Goal: Task Accomplishment & Management: Use online tool/utility

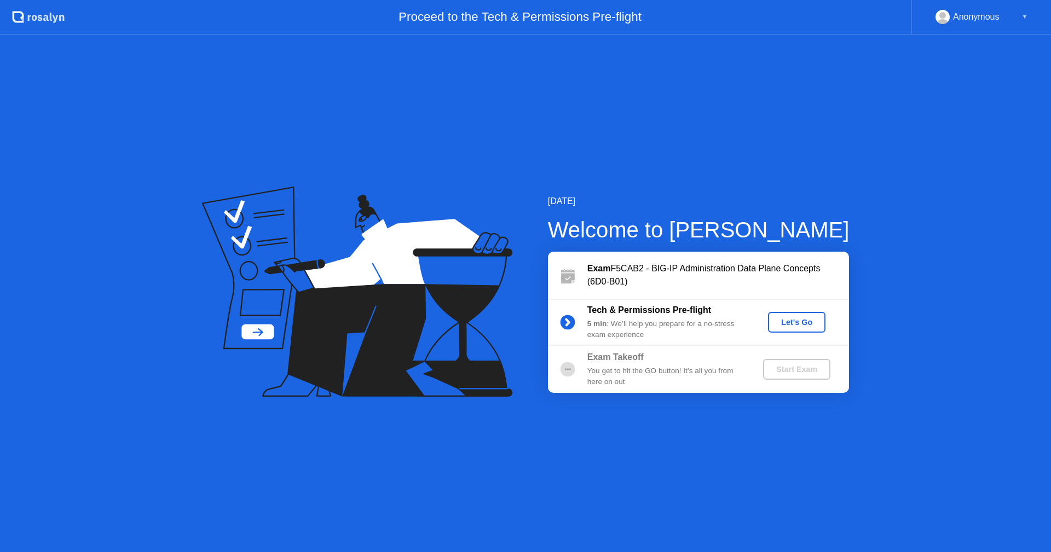
click at [789, 320] on div "Let's Go" at bounding box center [797, 322] width 49 height 9
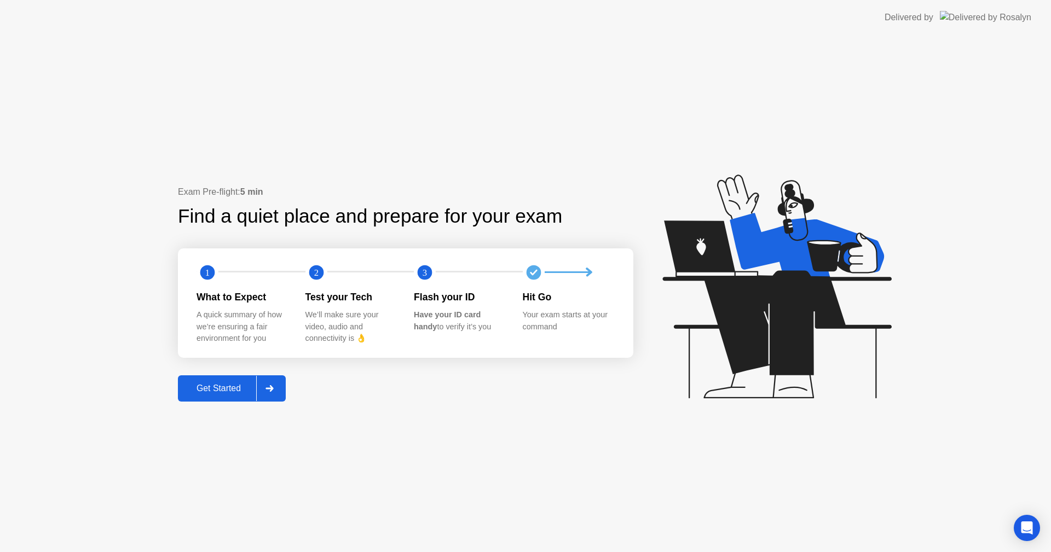
click at [226, 384] on div "Get Started" at bounding box center [218, 389] width 75 height 10
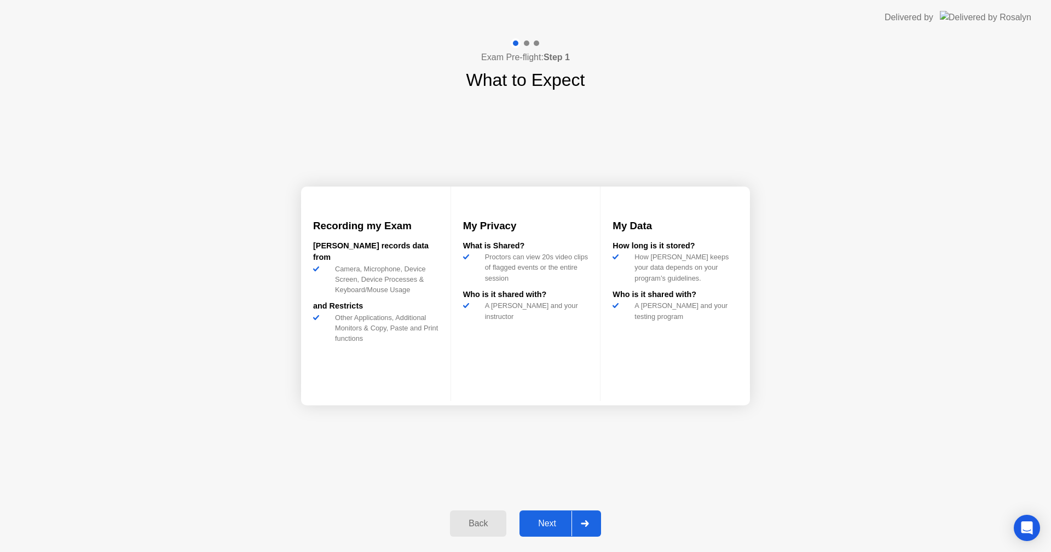
click at [545, 522] on div "Next" at bounding box center [547, 524] width 49 height 10
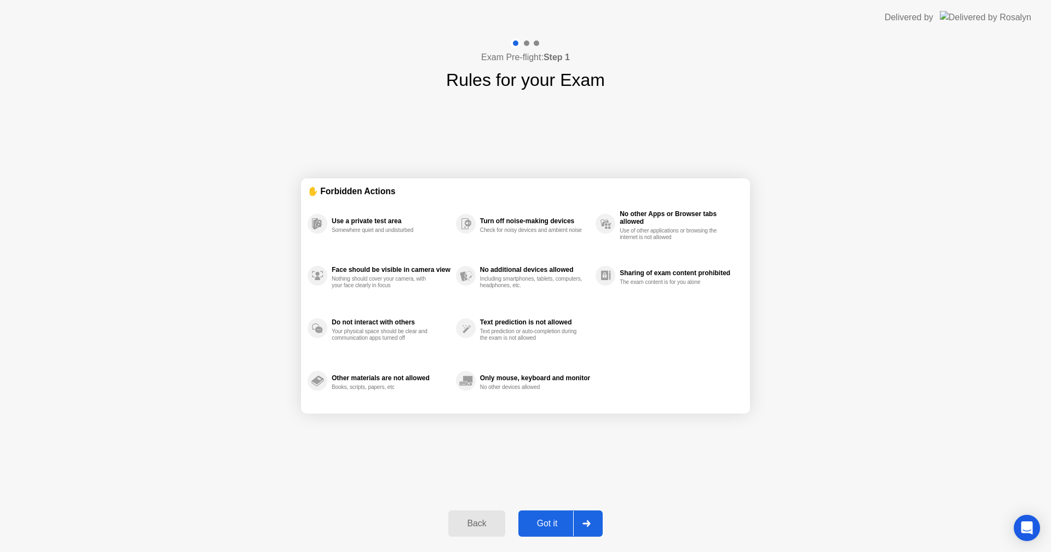
click at [551, 523] on div "Got it" at bounding box center [547, 524] width 51 height 10
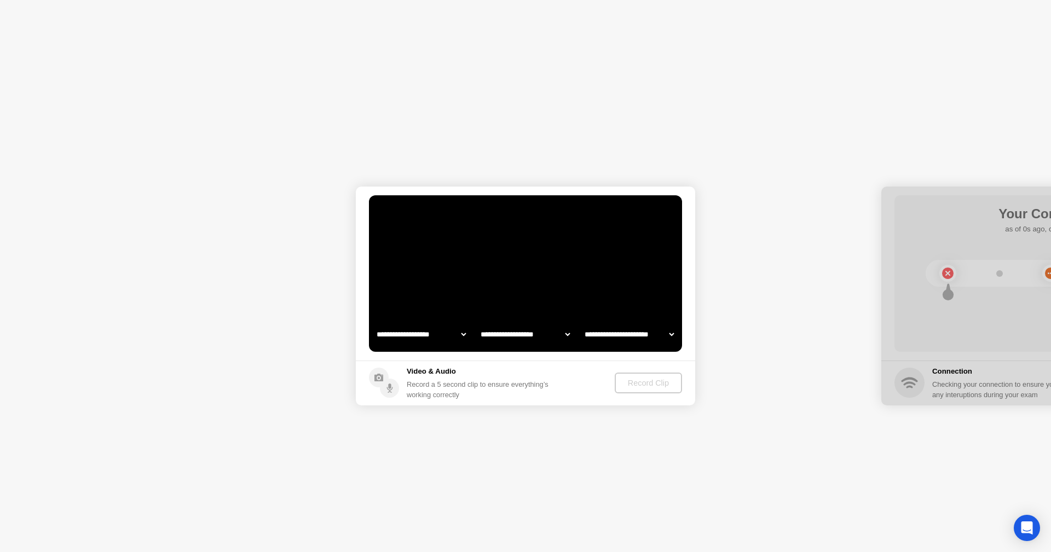
select select "**********"
select select "*******"
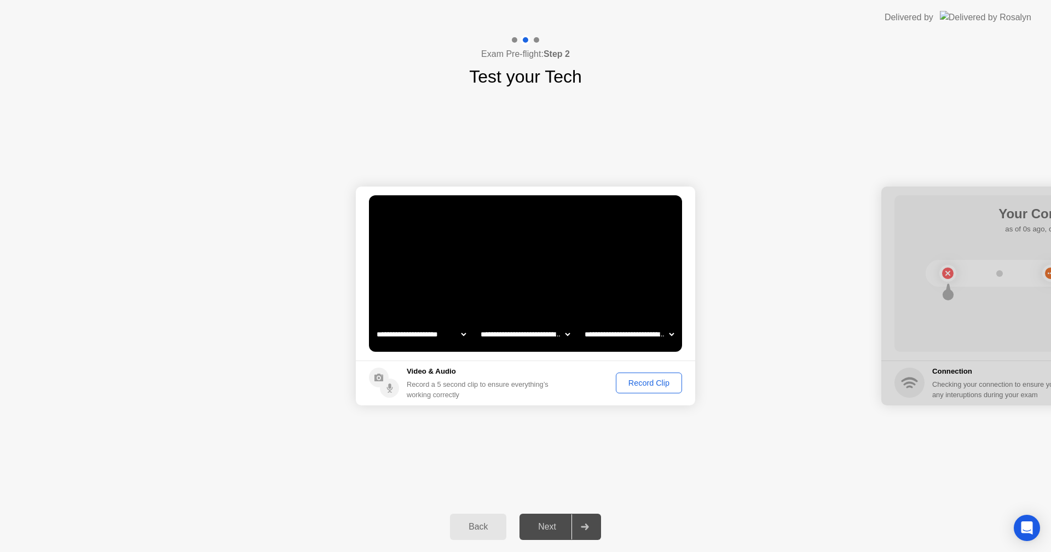
click at [654, 386] on div "Record Clip" at bounding box center [649, 383] width 59 height 9
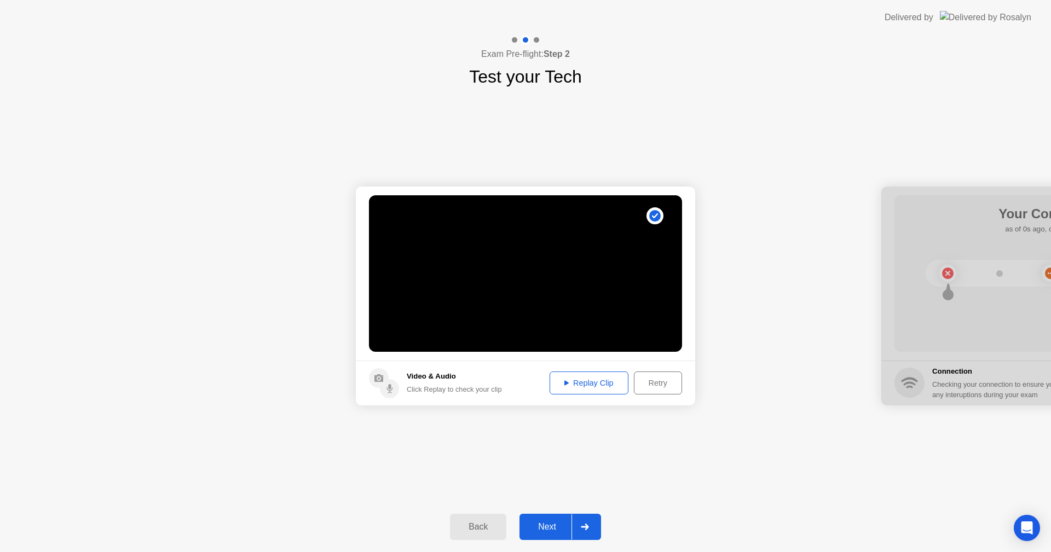
click at [557, 522] on div "Next" at bounding box center [547, 527] width 49 height 10
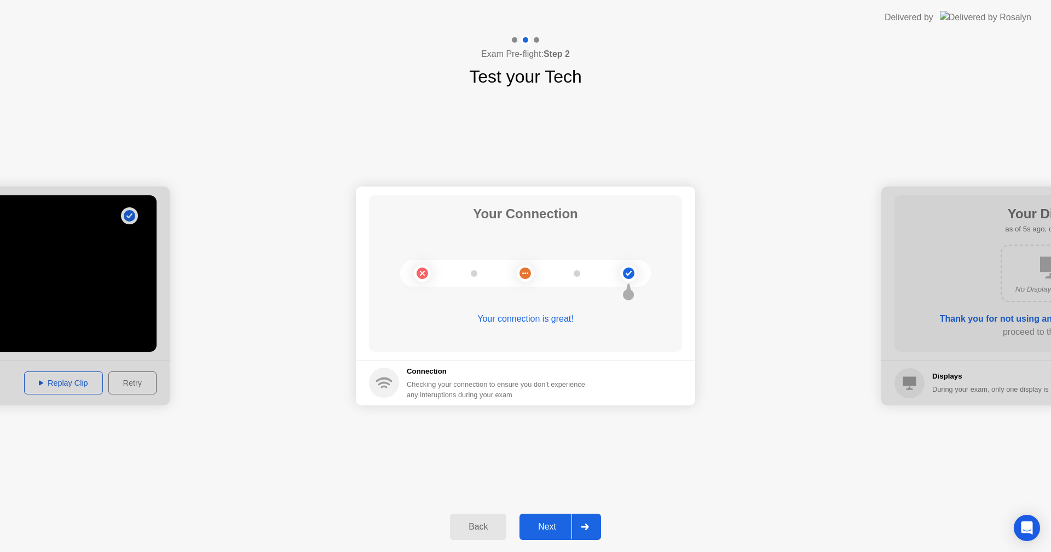
click at [555, 528] on div "Next" at bounding box center [547, 527] width 49 height 10
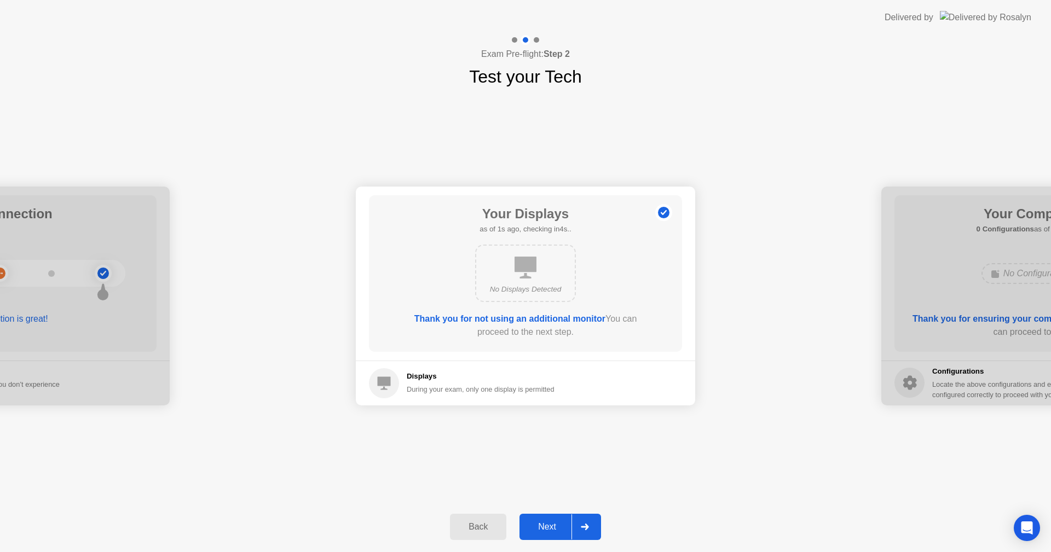
click at [542, 518] on button "Next" at bounding box center [561, 527] width 82 height 26
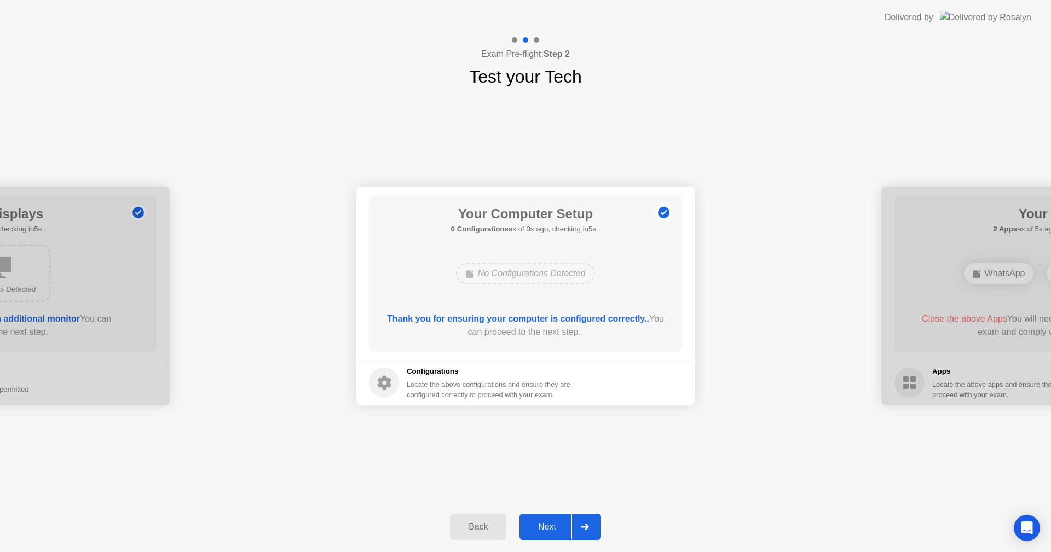
click at [544, 524] on div "Next" at bounding box center [547, 527] width 49 height 10
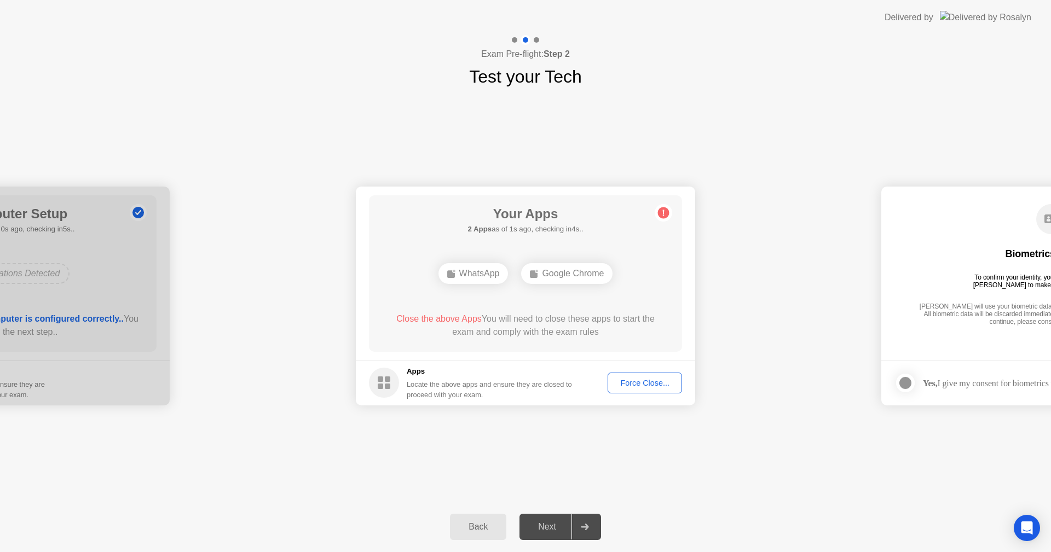
click at [638, 387] on div "Force Close..." at bounding box center [645, 383] width 67 height 9
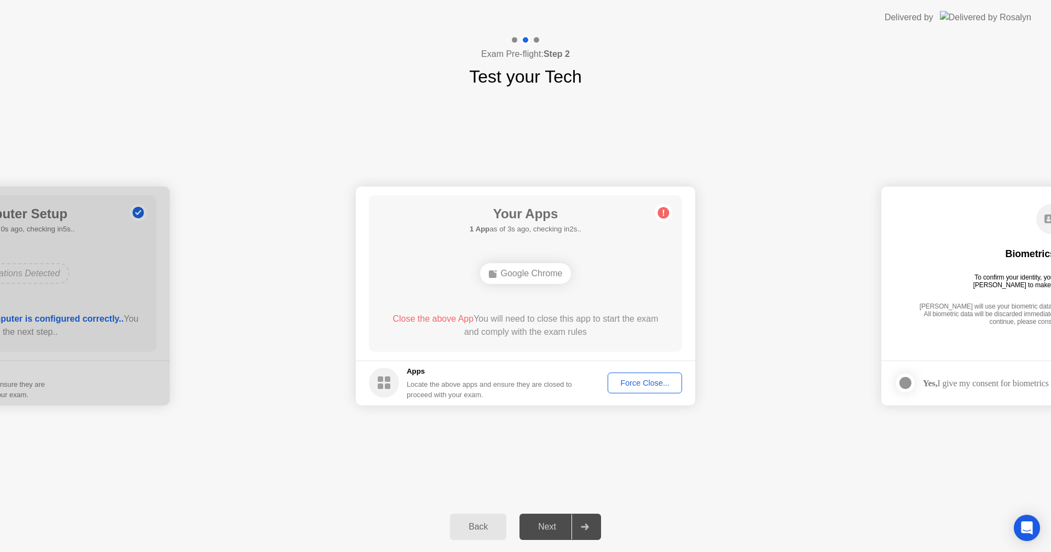
click at [633, 380] on div "Force Close..." at bounding box center [645, 383] width 67 height 9
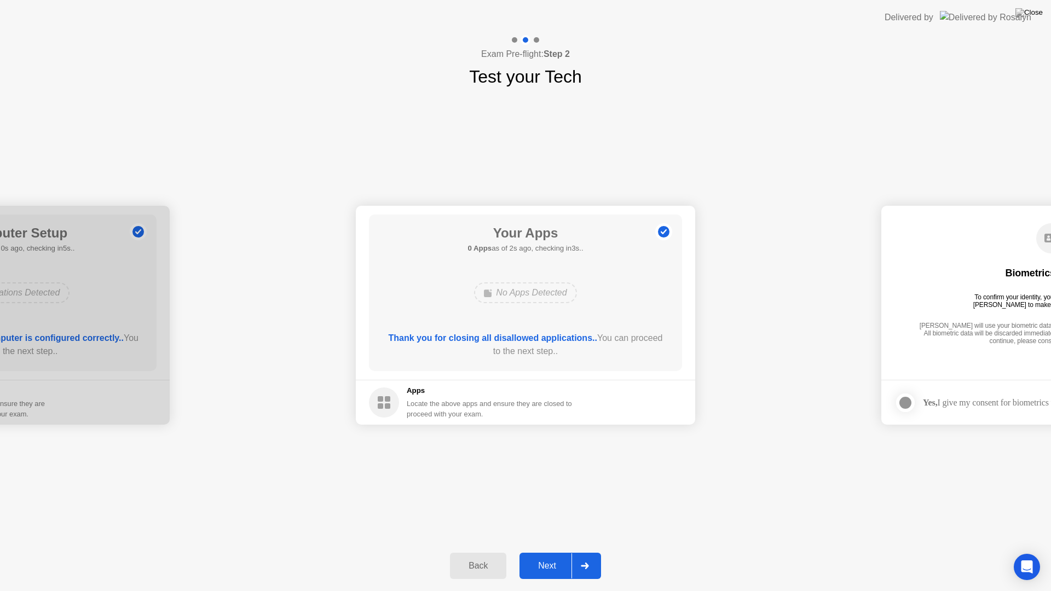
click at [561, 552] on div "Next" at bounding box center [547, 566] width 49 height 10
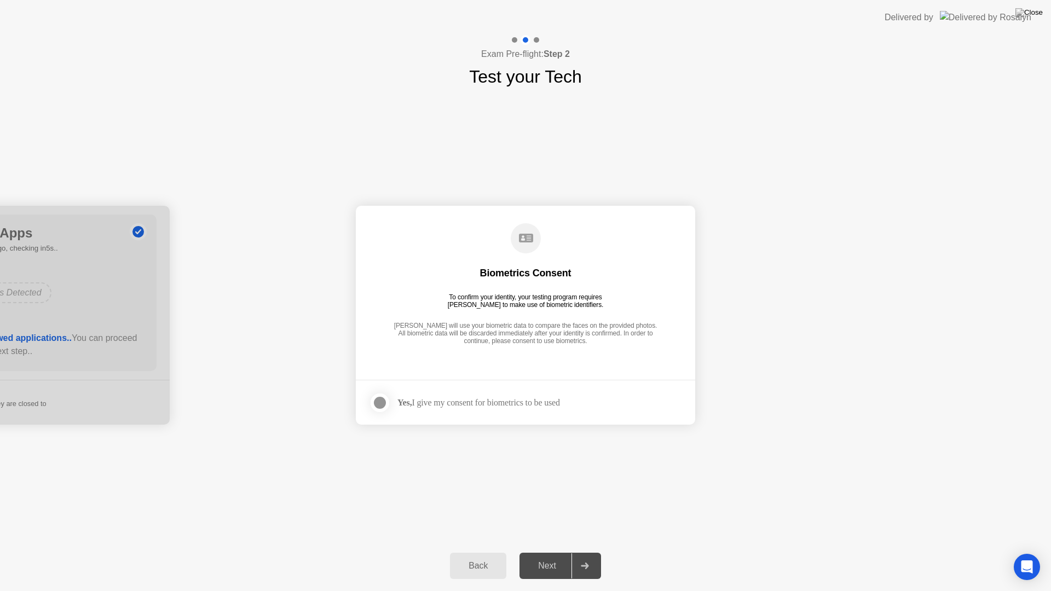
click at [379, 404] on div at bounding box center [379, 402] width 13 height 13
click at [539, 552] on div "Next" at bounding box center [547, 566] width 49 height 10
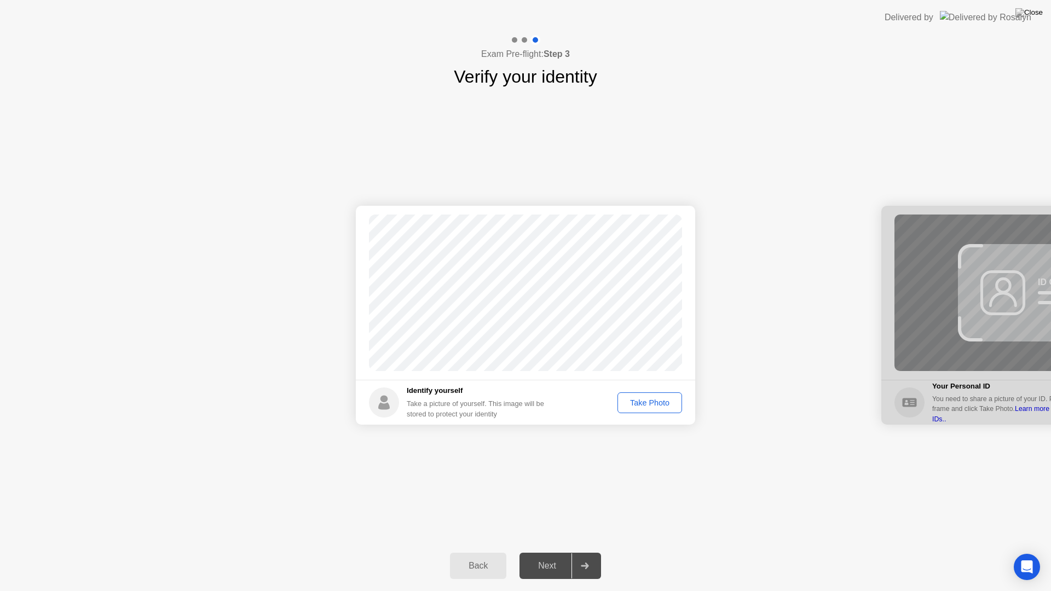
click at [652, 407] on div "Take Photo" at bounding box center [649, 403] width 57 height 9
click at [562, 552] on div "Next" at bounding box center [547, 566] width 49 height 10
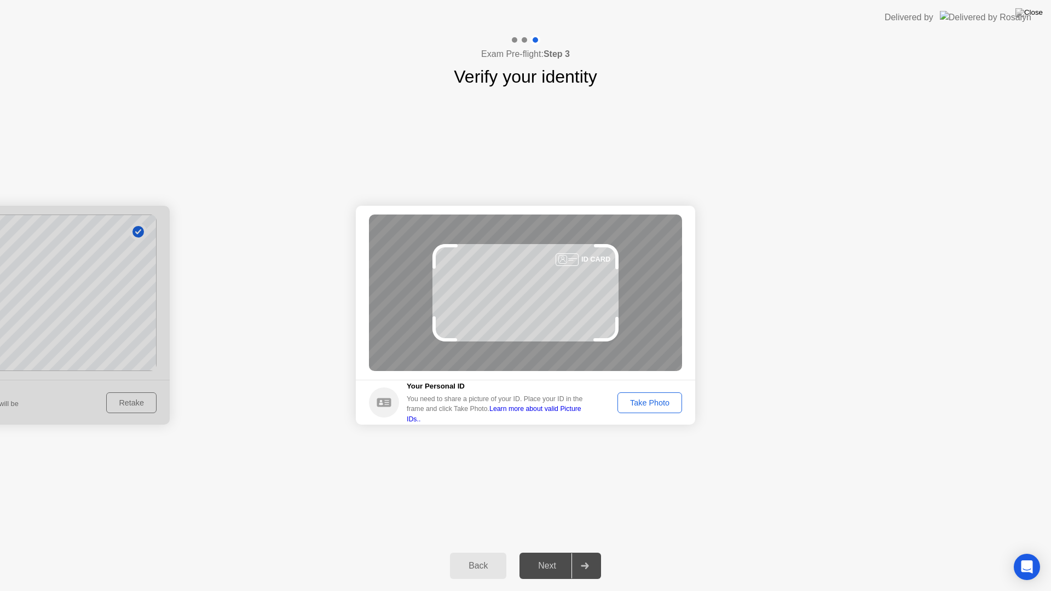
click at [654, 406] on div "Take Photo" at bounding box center [649, 403] width 57 height 9
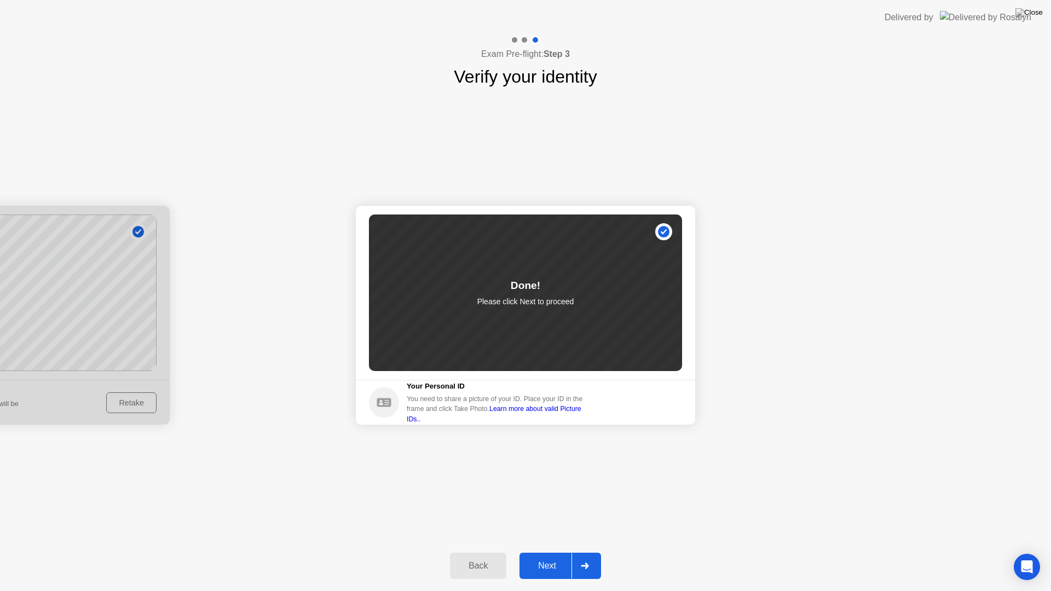
click at [564, 552] on button "Next" at bounding box center [561, 566] width 82 height 26
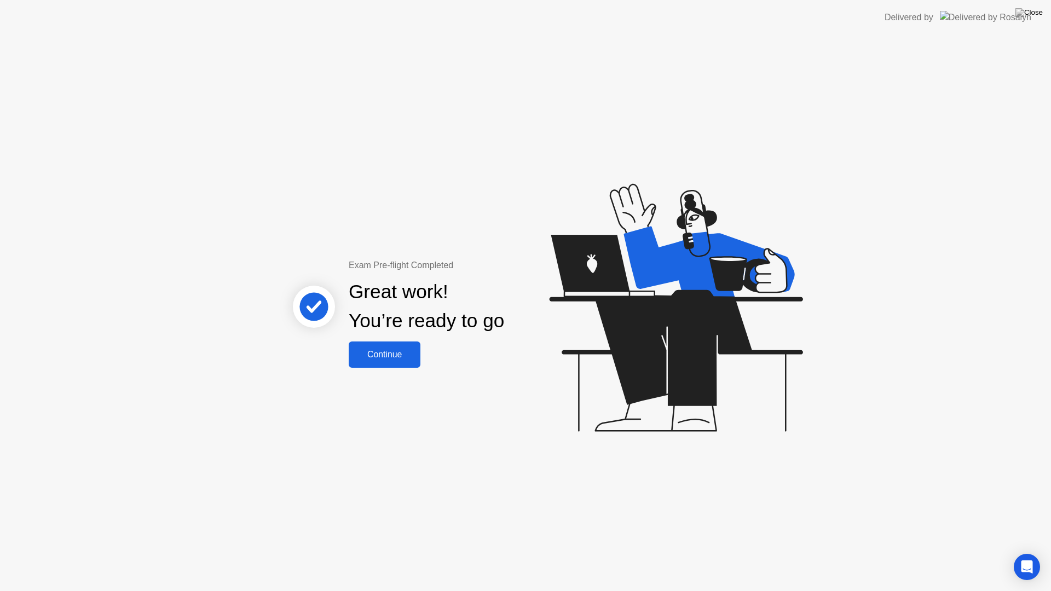
click at [411, 363] on button "Continue" at bounding box center [385, 355] width 72 height 26
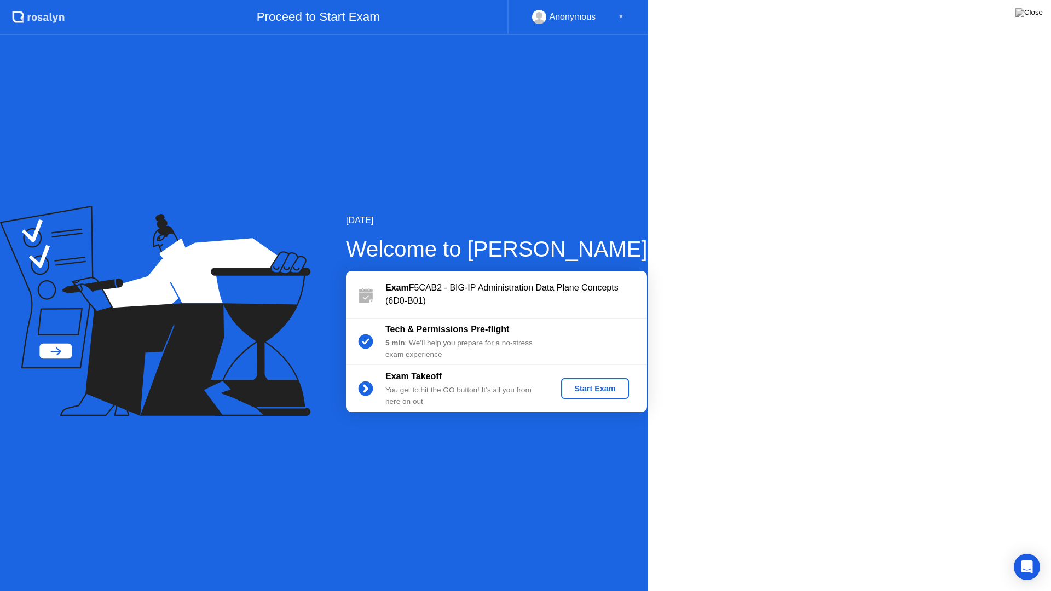
click at [310, 363] on icon at bounding box center [155, 311] width 310 height 210
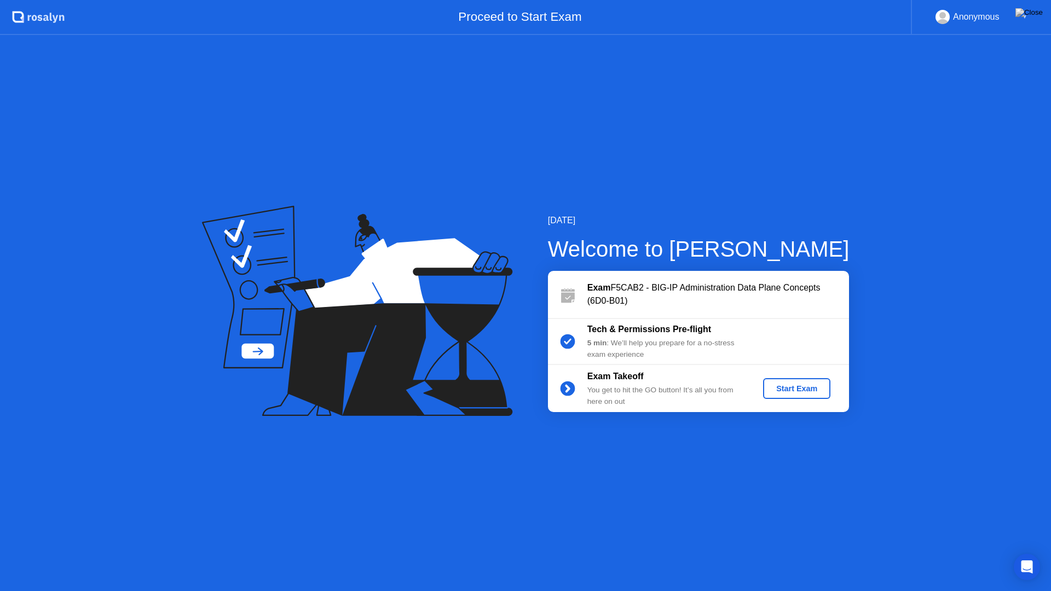
click at [801, 387] on div "Start Exam" at bounding box center [797, 388] width 59 height 9
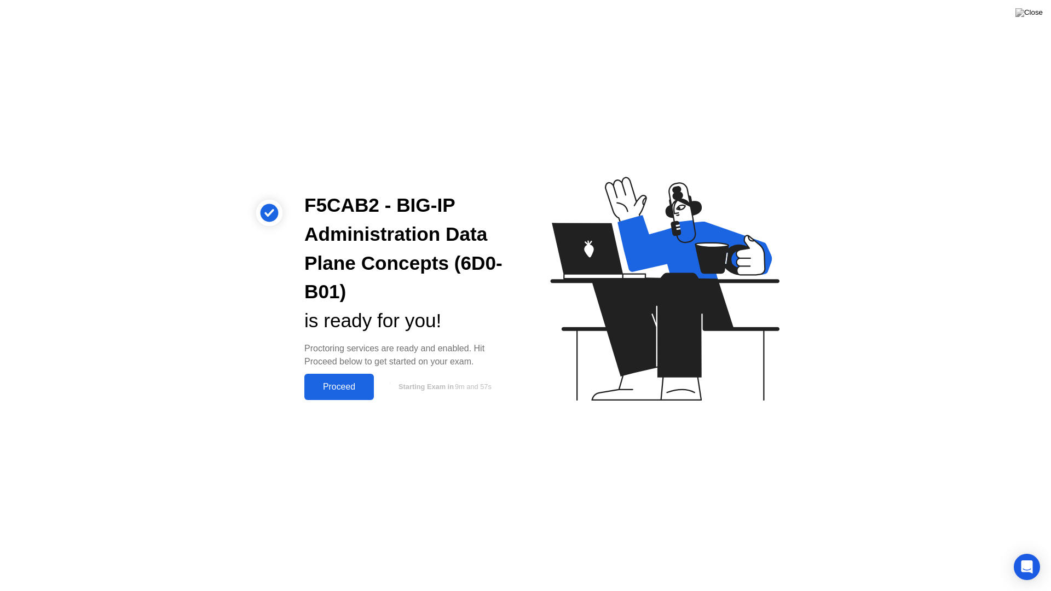
click at [359, 389] on div "Proceed" at bounding box center [339, 387] width 63 height 10
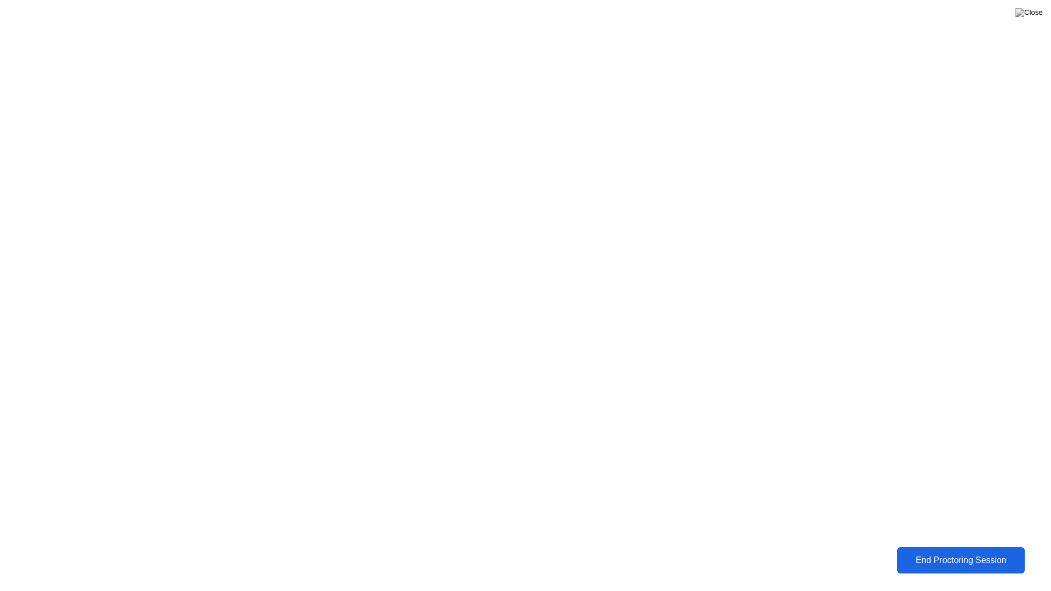
click at [963, 552] on div "End Proctoring Session" at bounding box center [961, 560] width 132 height 11
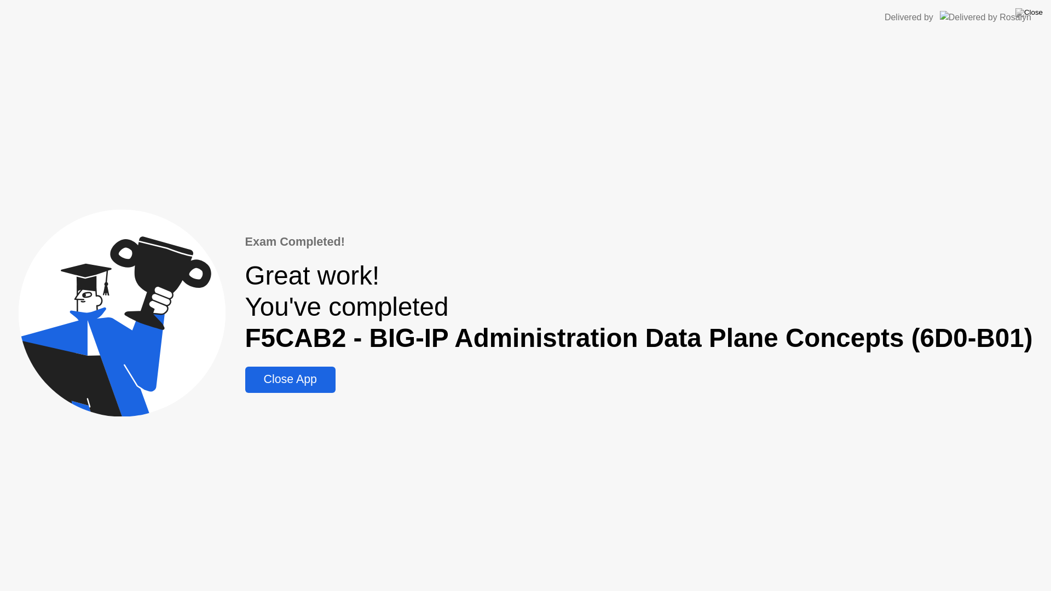
click at [327, 374] on div "Close App" at bounding box center [291, 380] width 84 height 14
